Goal: Information Seeking & Learning: Learn about a topic

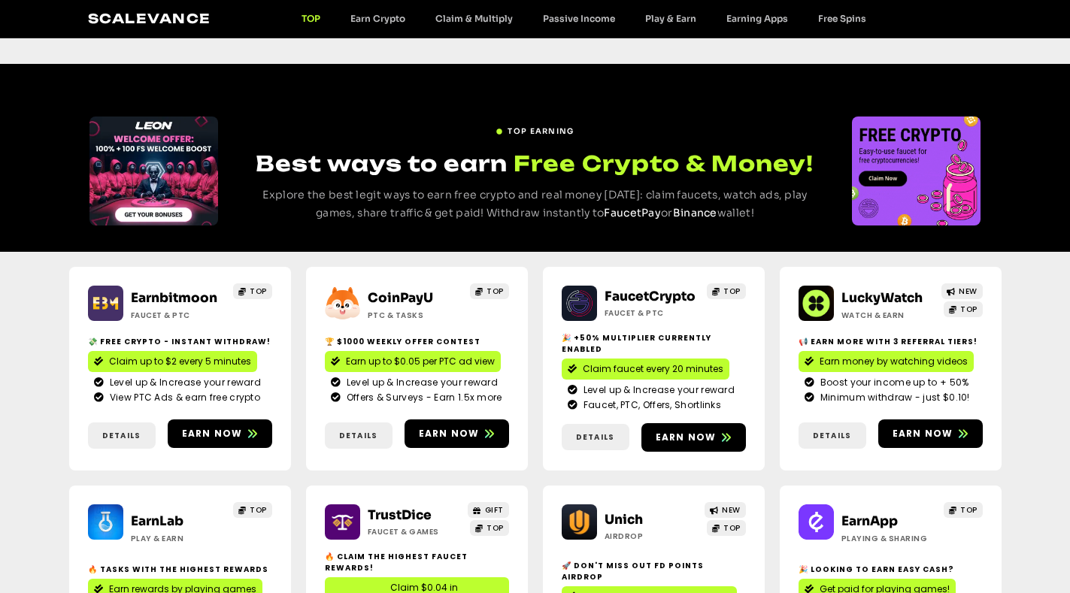
scroll to position [601, 0]
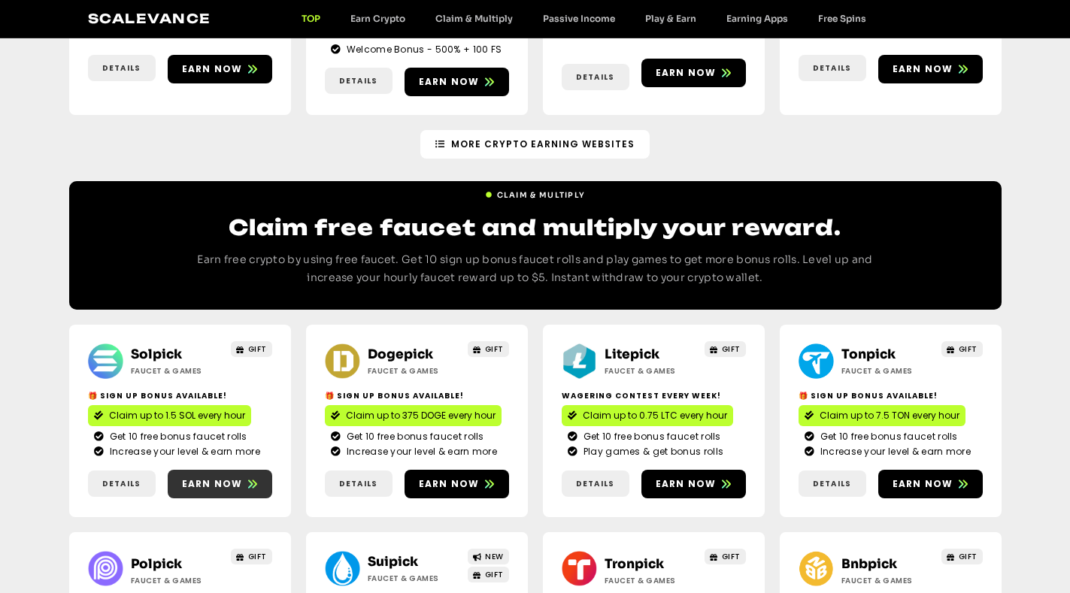
click at [214, 477] on span "Earn now" at bounding box center [212, 484] width 61 height 14
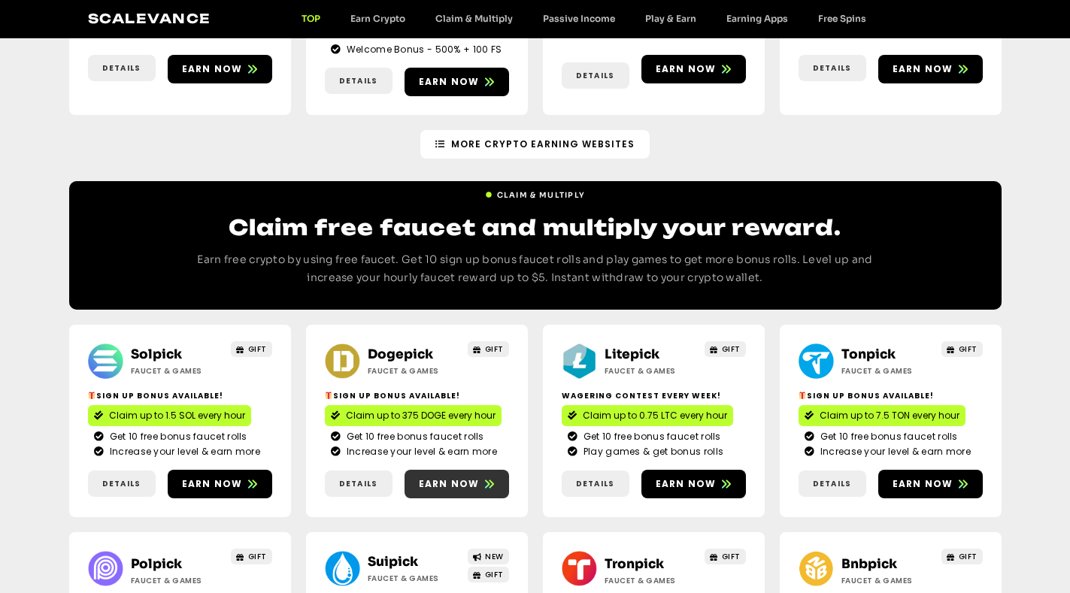
click at [427, 477] on span "Earn now" at bounding box center [449, 484] width 61 height 14
click at [704, 477] on span "Earn now" at bounding box center [685, 484] width 61 height 14
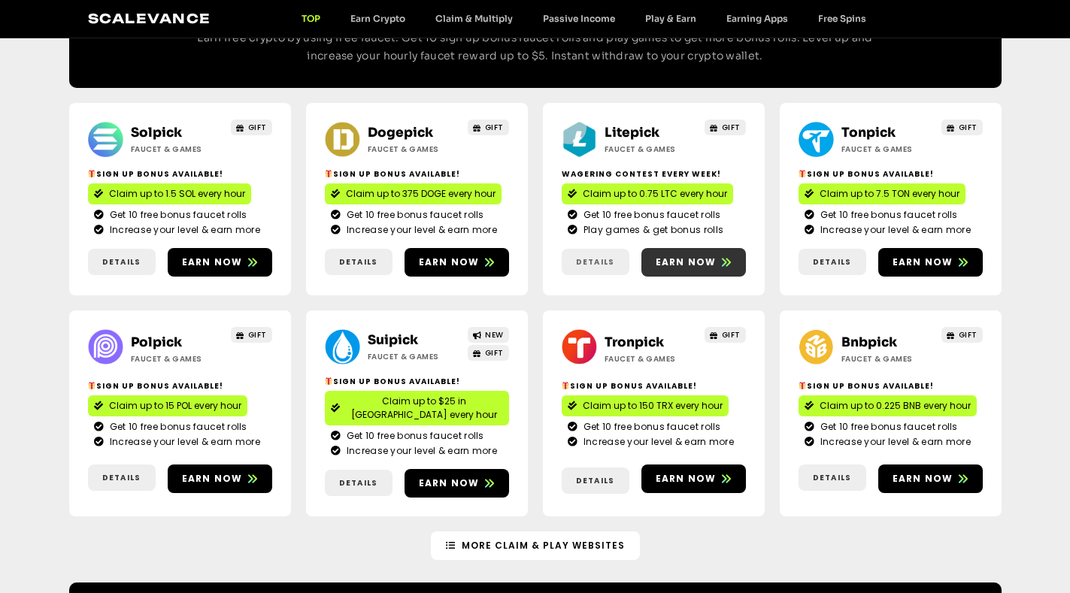
scroll to position [827, 0]
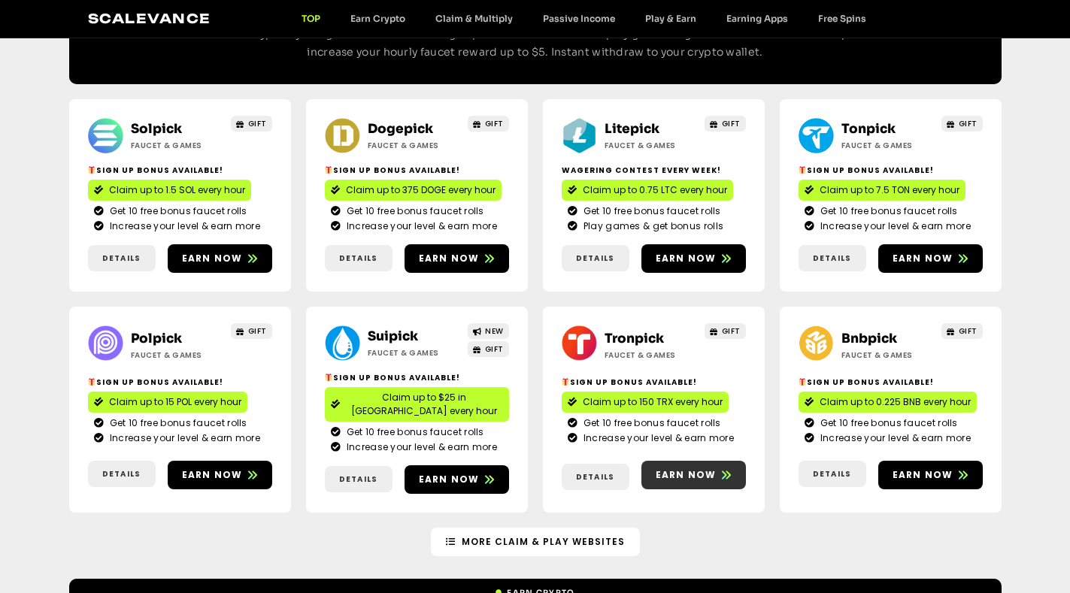
click at [684, 468] on span "Earn now" at bounding box center [685, 475] width 61 height 14
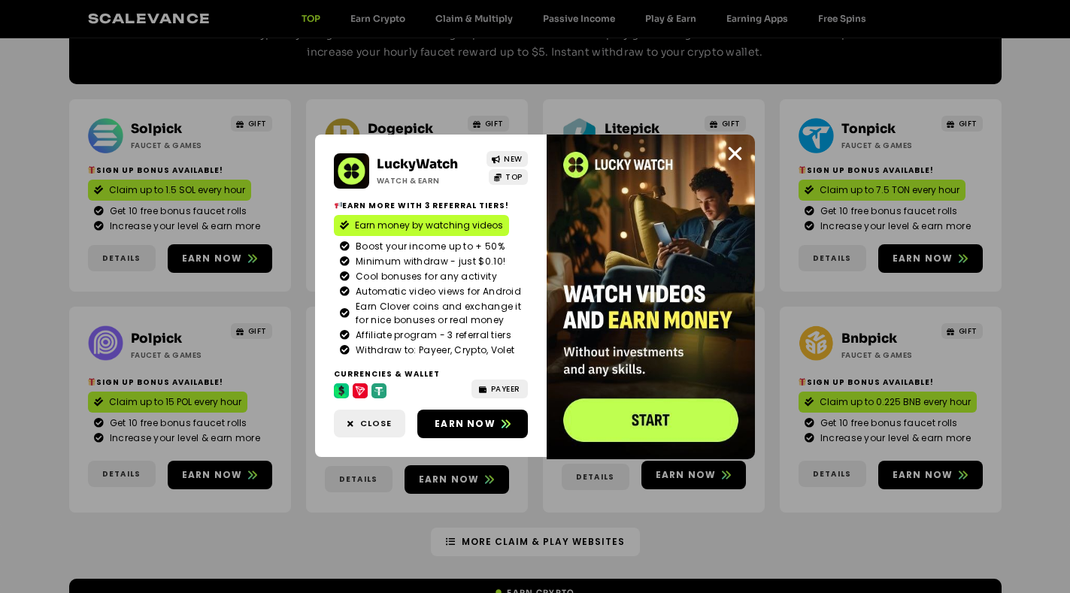
click at [934, 414] on div "LuckyWatch Watch & Earn NEW TOP Earn more with 3 referral Tiers! Earn money by …" at bounding box center [535, 296] width 1070 height 593
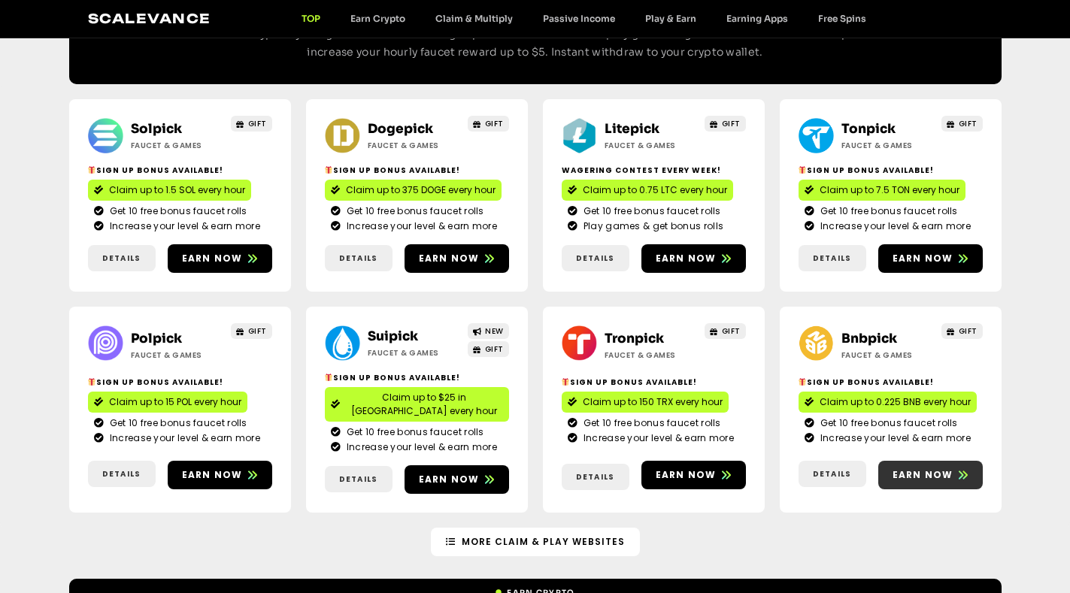
click at [934, 468] on span "Earn now" at bounding box center [922, 475] width 61 height 14
